Goal: Navigation & Orientation: Find specific page/section

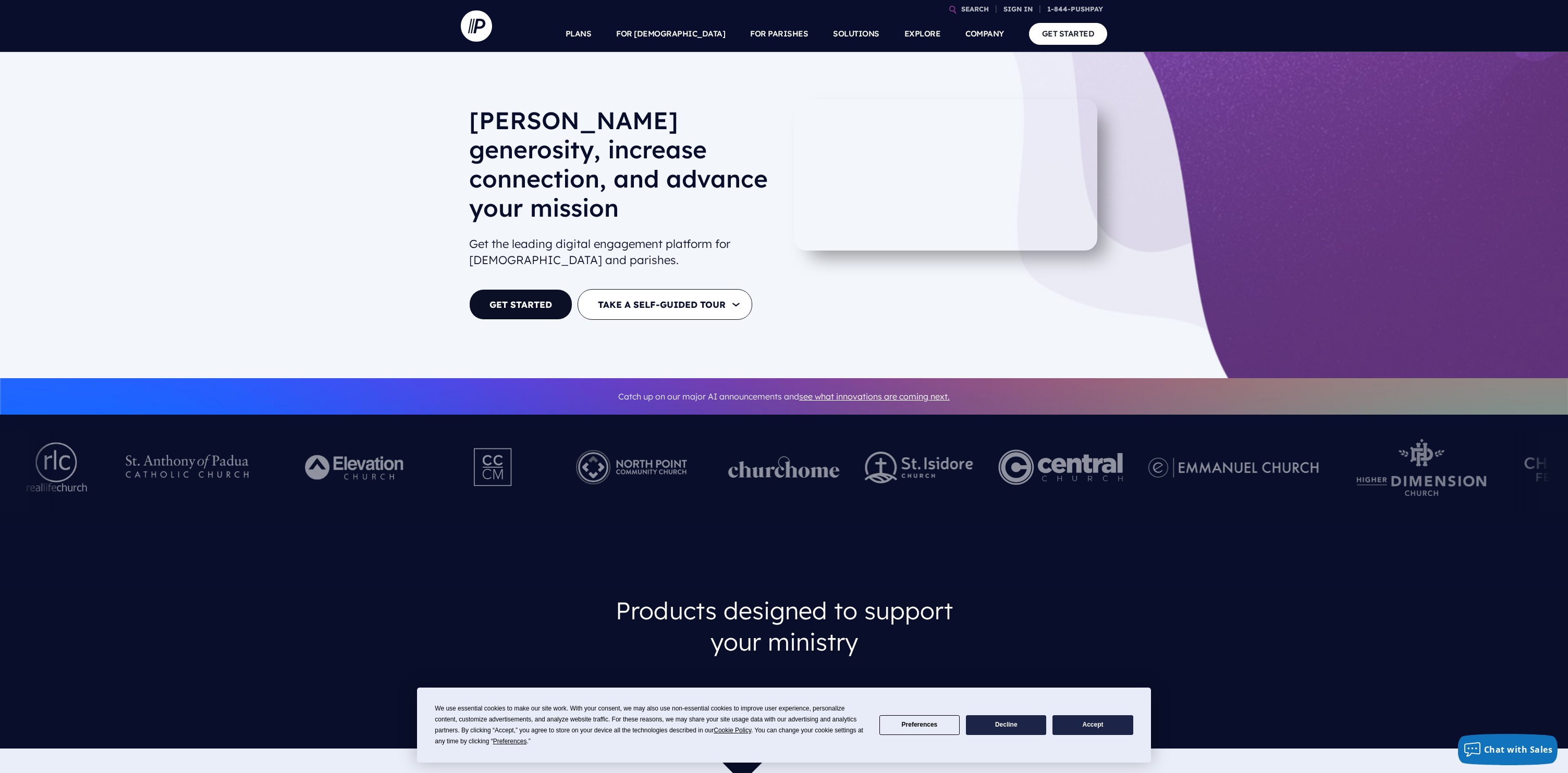
click at [418, 274] on div "Foster generosity, increase connection, and advance your mission Get the leadin…" at bounding box center [784, 215] width 1568 height 326
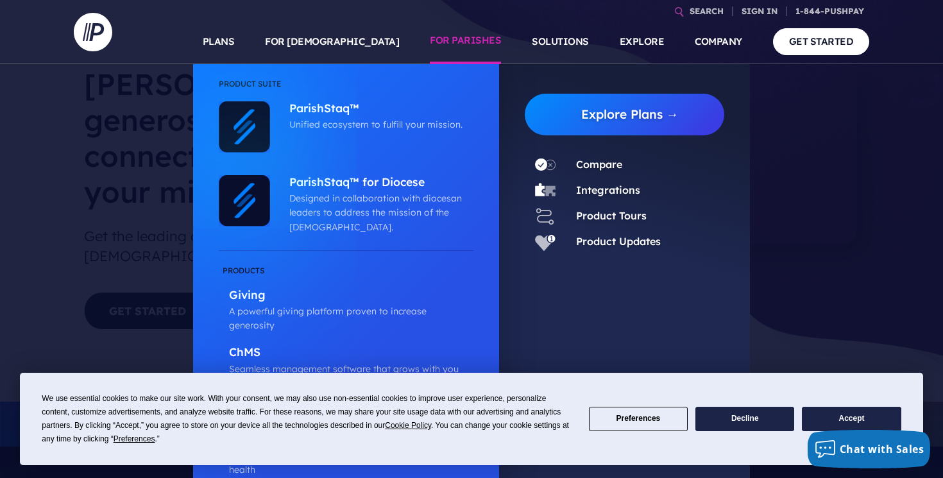
scroll to position [89, 0]
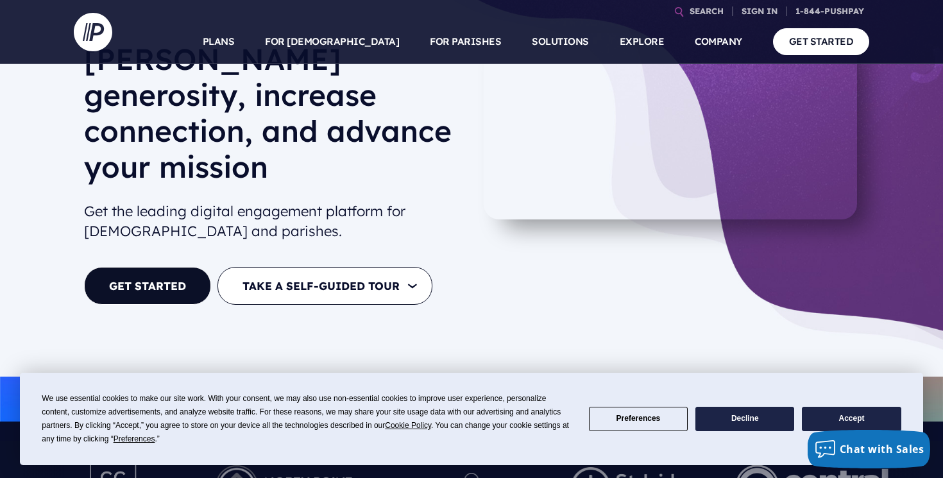
click at [848, 417] on button "Accept" at bounding box center [851, 419] width 99 height 25
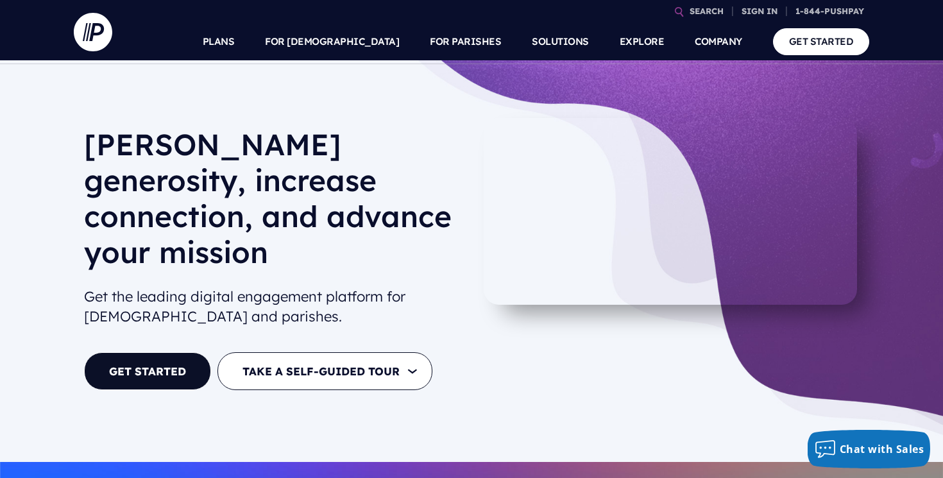
scroll to position [0, 0]
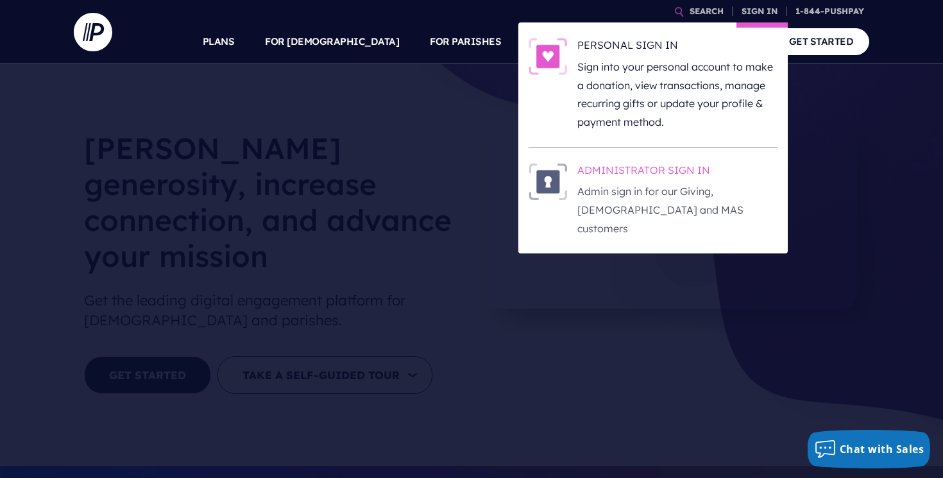
click at [595, 171] on h6 "ADMINISTRATOR SIGN IN" at bounding box center [677, 172] width 200 height 19
